Goal: Task Accomplishment & Management: Manage account settings

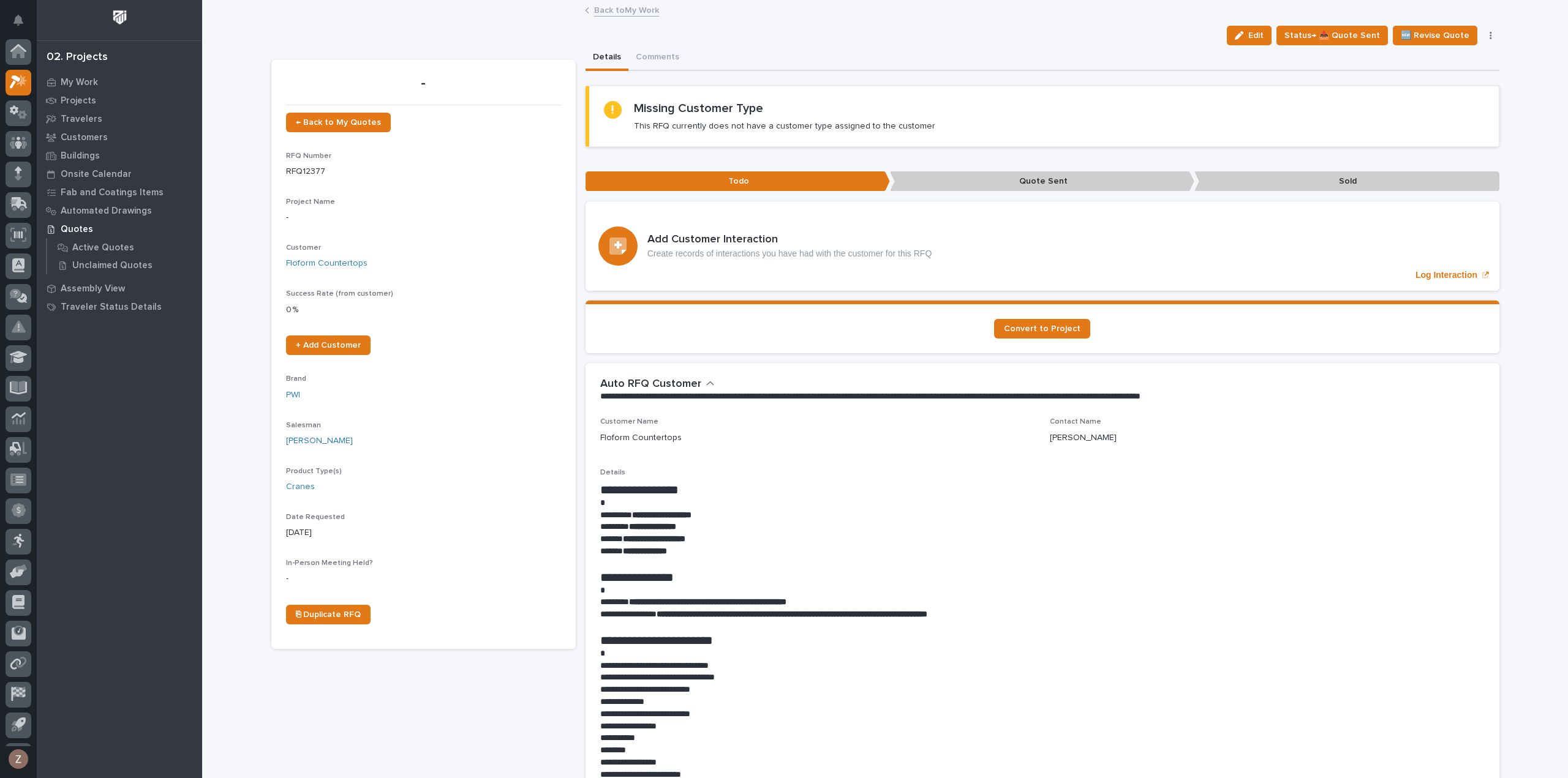
scroll to position [27, 0]
click at [17, 62] on div at bounding box center [18, 56] width 26 height 26
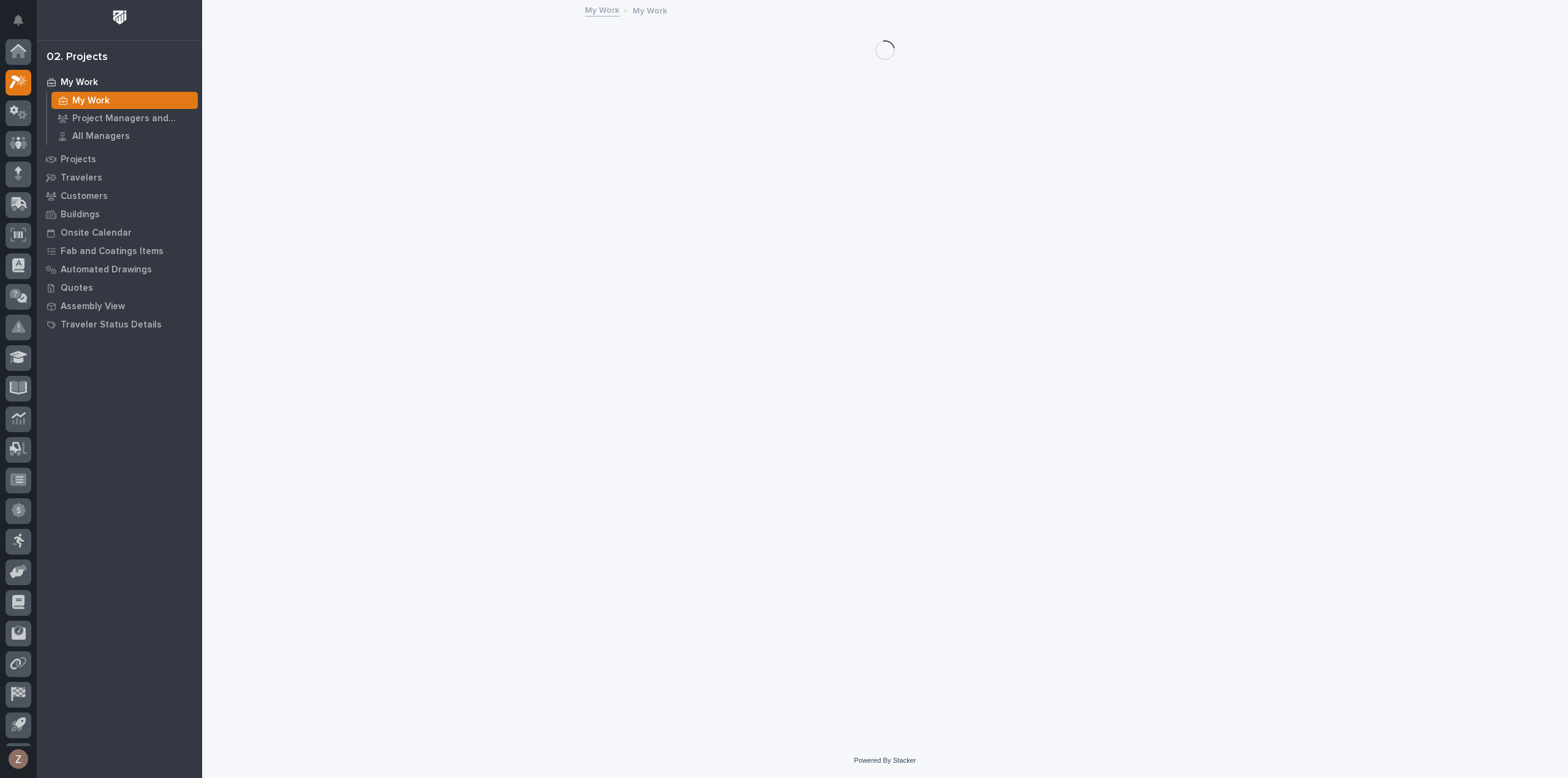
scroll to position [27, 0]
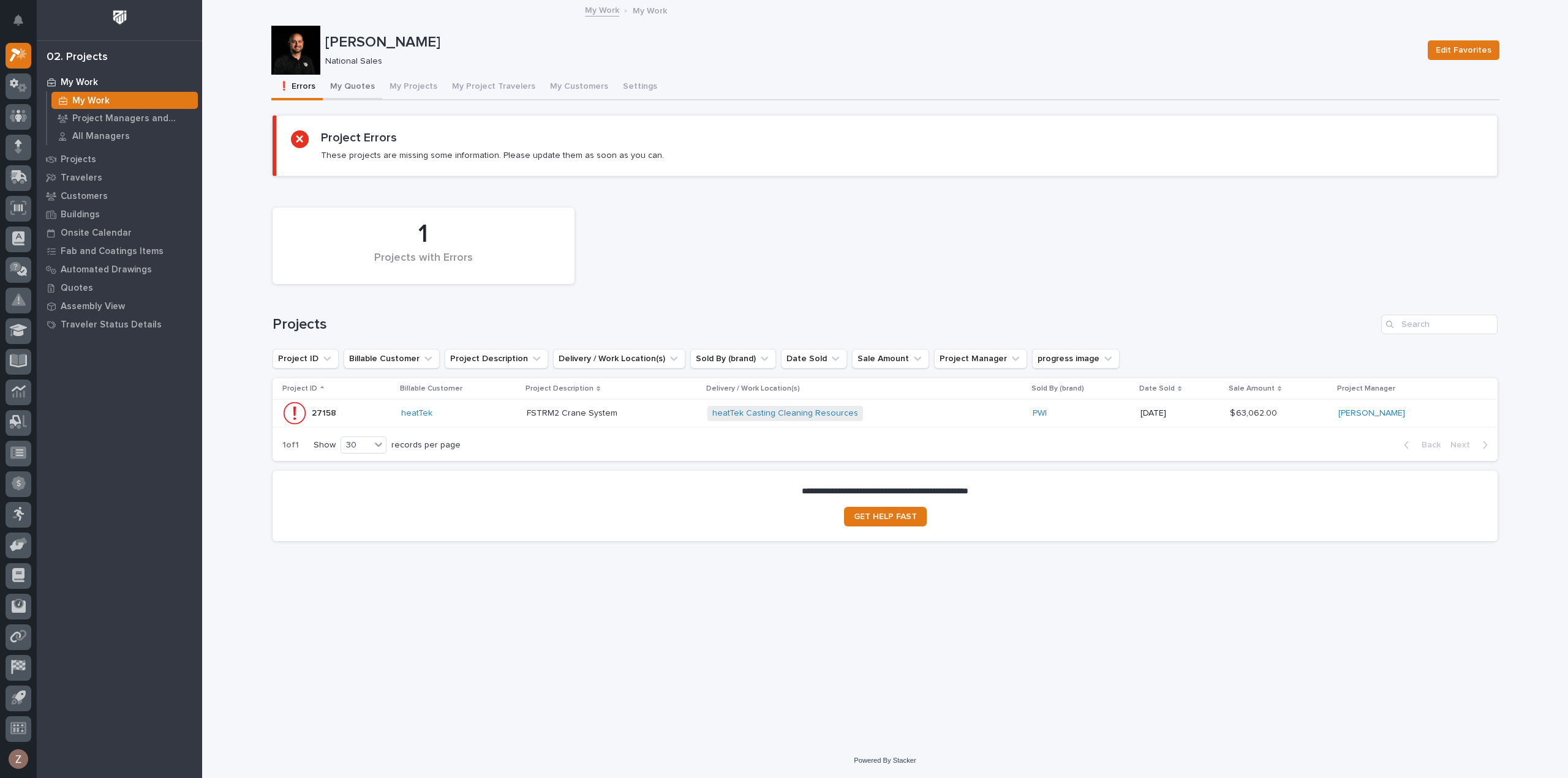
click at [359, 80] on button "My Quotes" at bounding box center [352, 87] width 60 height 26
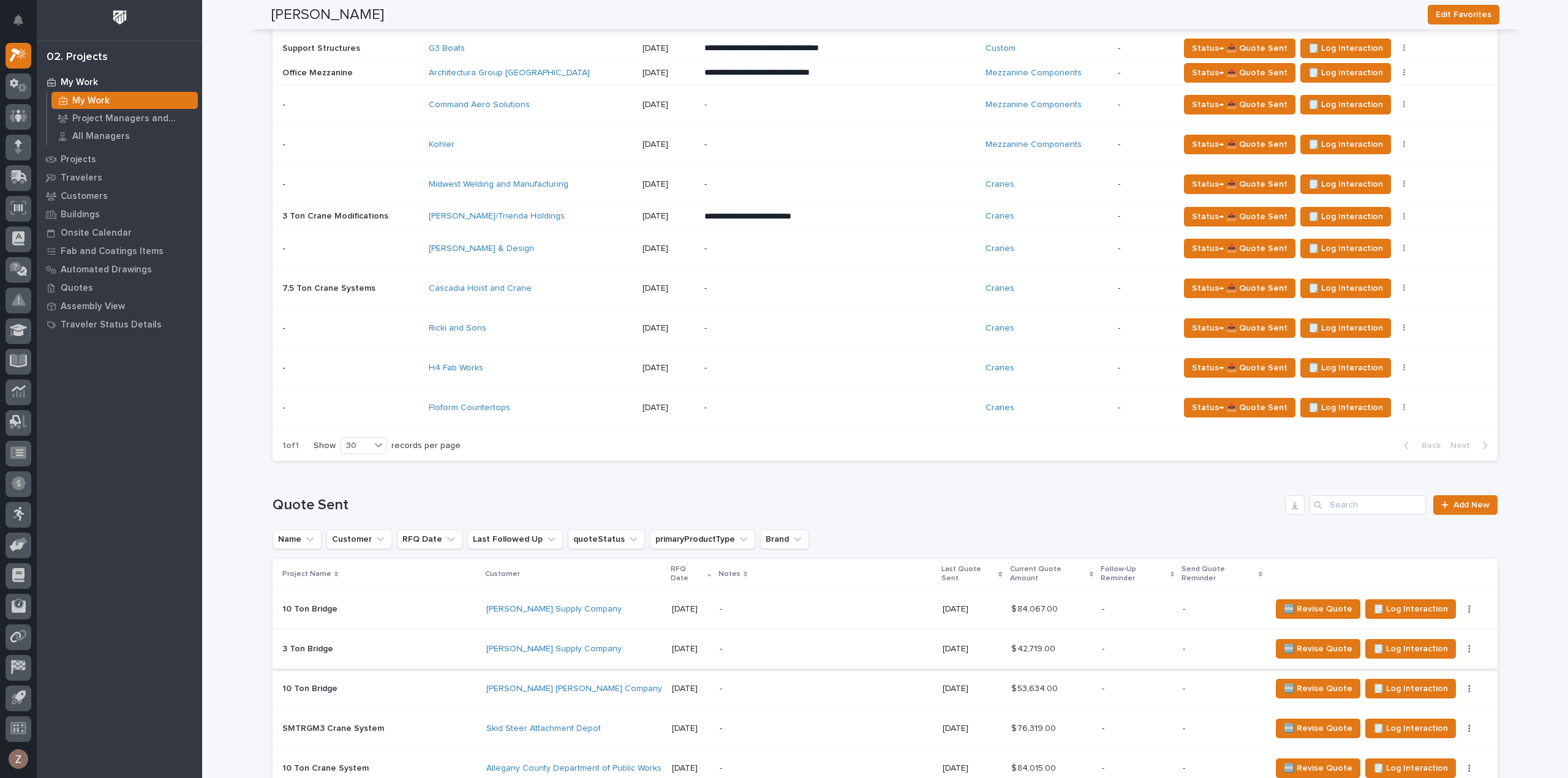
scroll to position [1163, 0]
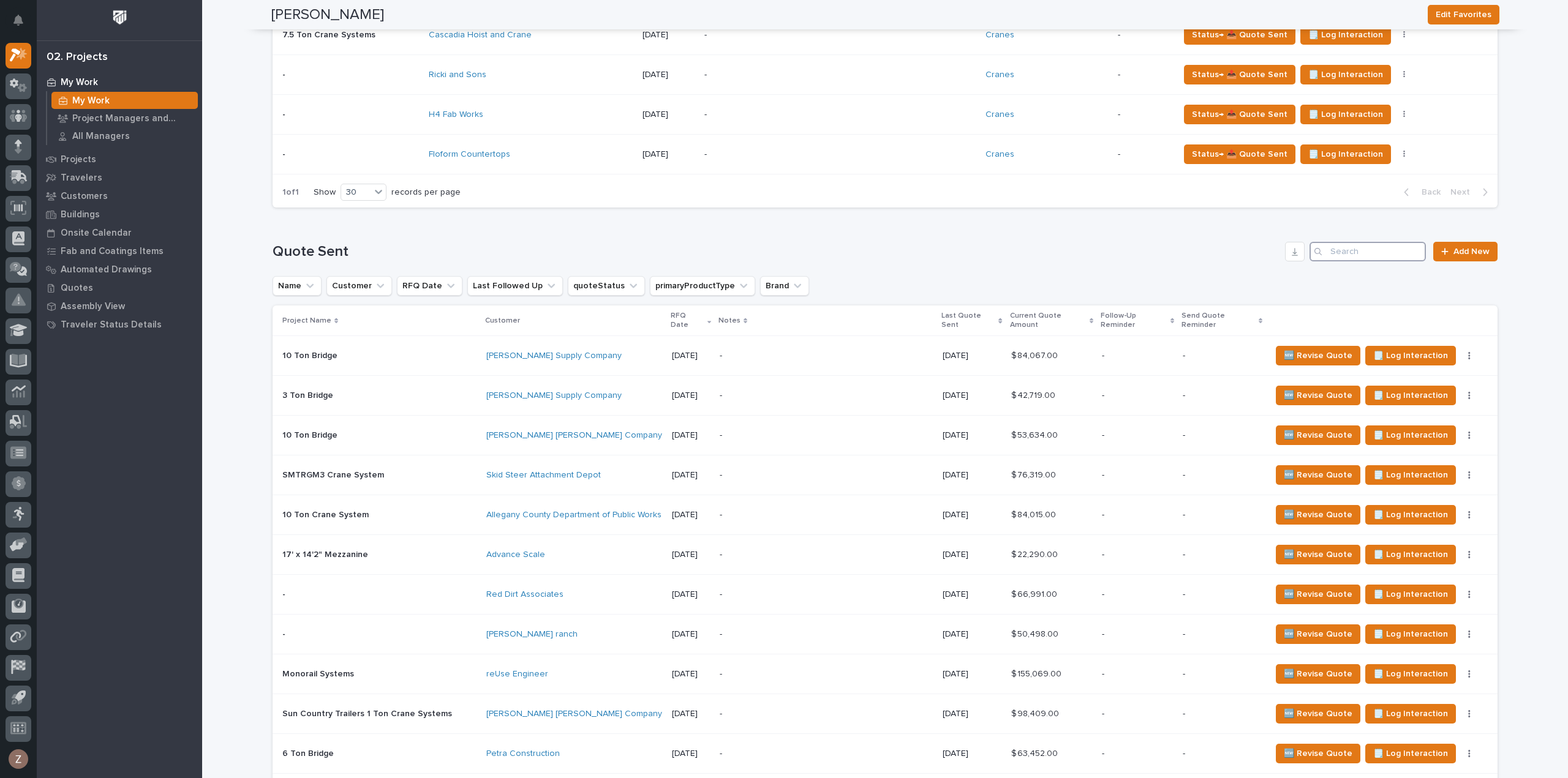
click at [1350, 244] on input "Search" at bounding box center [1368, 251] width 117 height 19
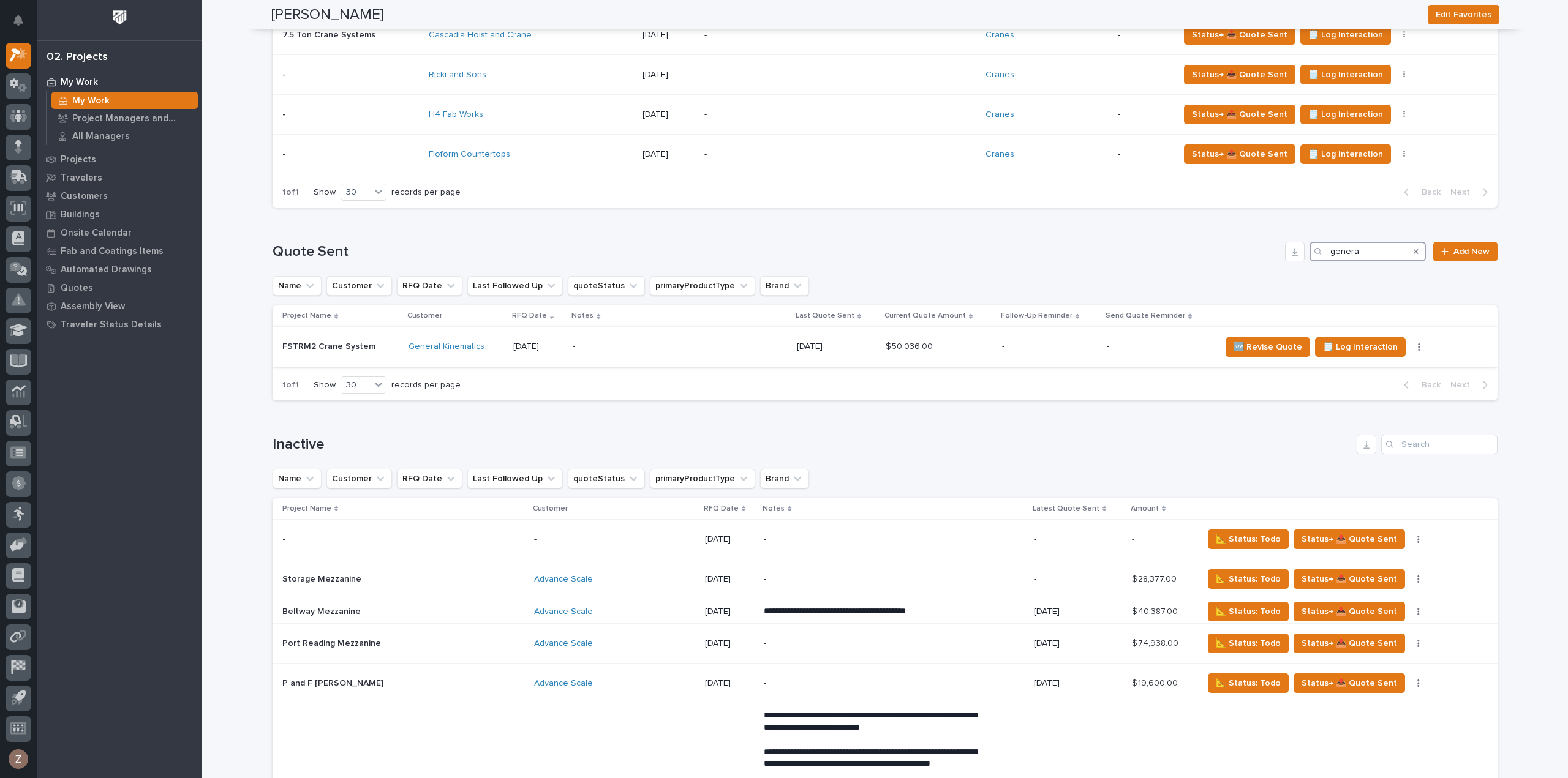
type input "genera"
click at [750, 348] on p "-" at bounding box center [680, 347] width 213 height 10
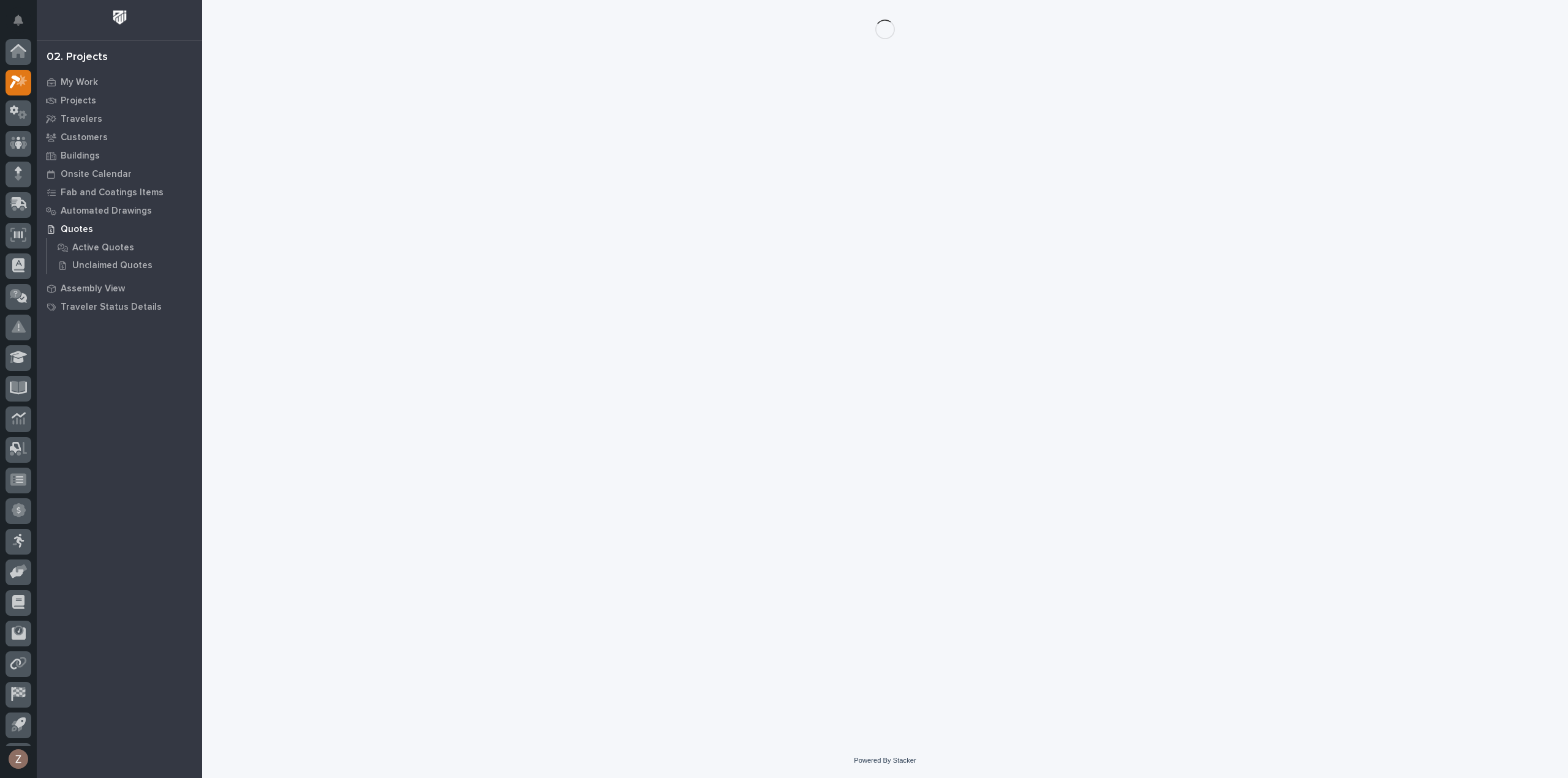
scroll to position [27, 0]
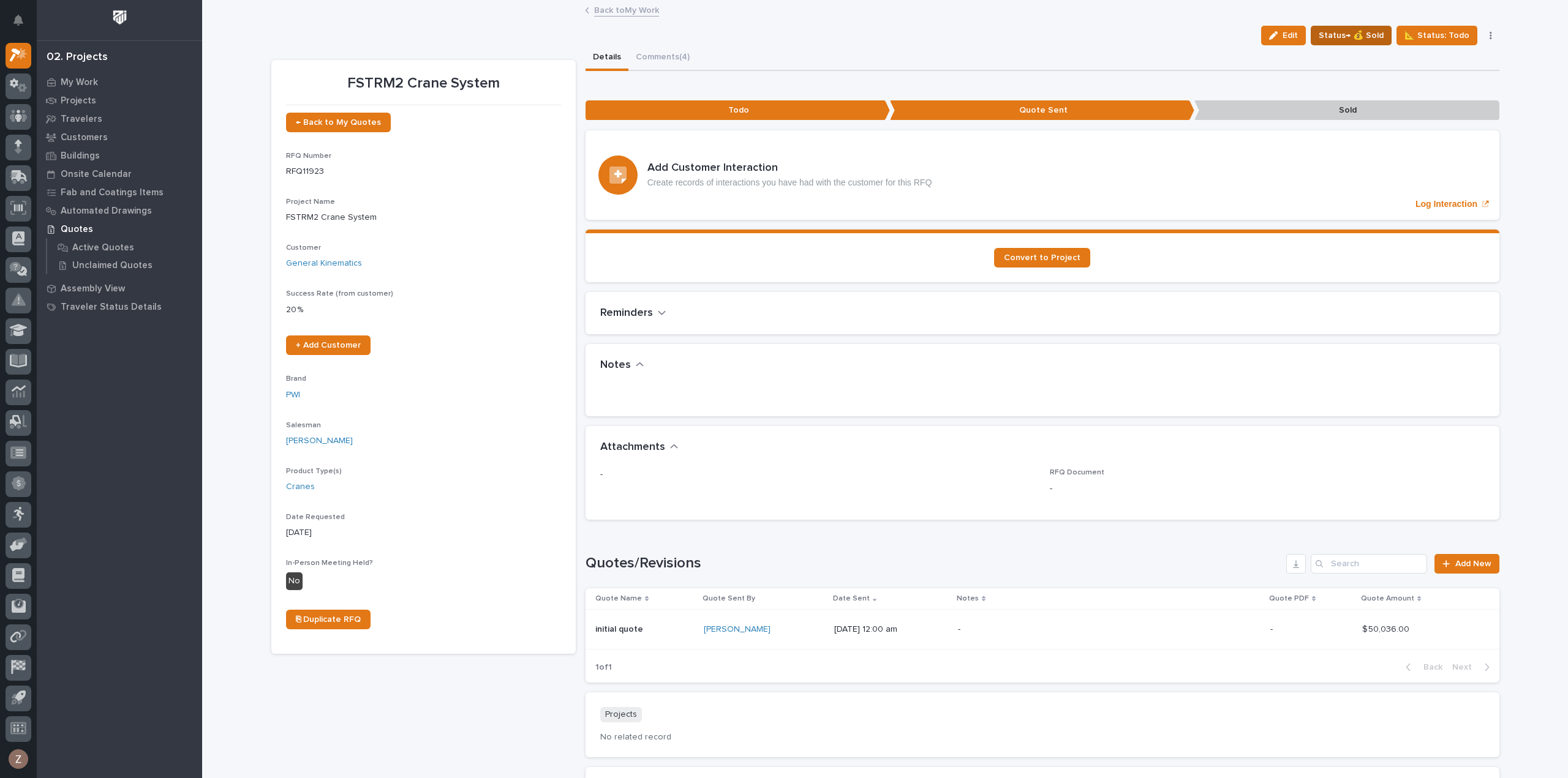
click at [1360, 38] on span "Status→ 💰 Sold" at bounding box center [1351, 36] width 65 height 15
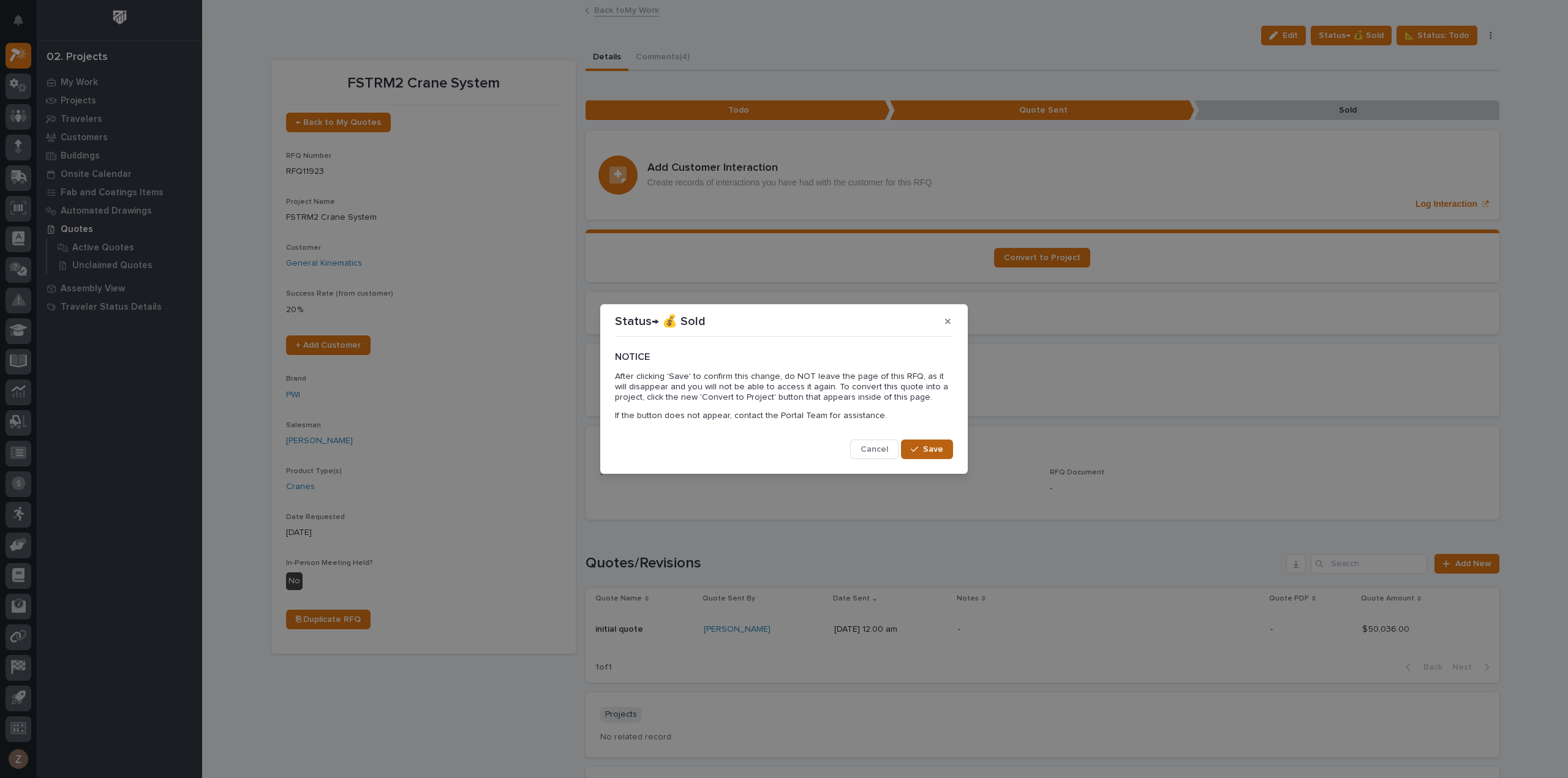
click at [931, 445] on span "Save" at bounding box center [933, 450] width 20 height 11
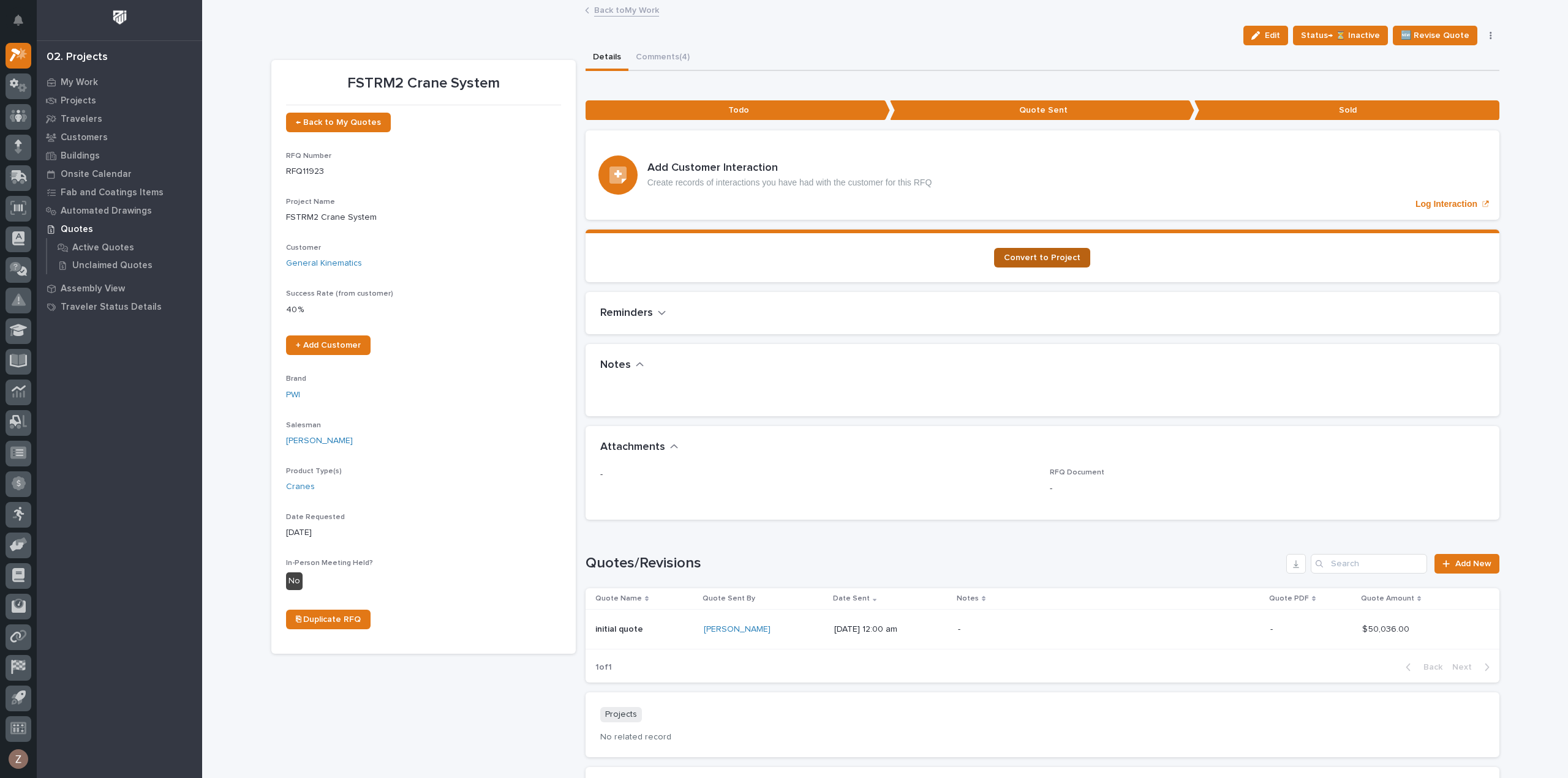
click at [1050, 260] on span "Convert to Project" at bounding box center [1042, 257] width 76 height 8
